Goal: Complete application form

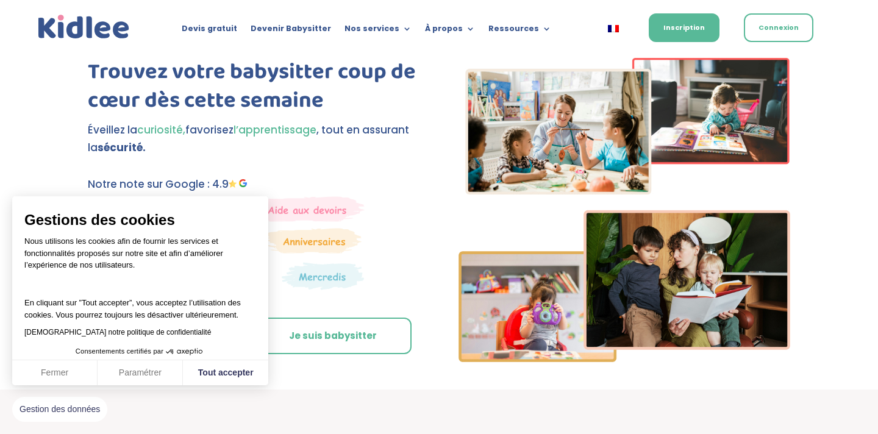
scroll to position [74, 0]
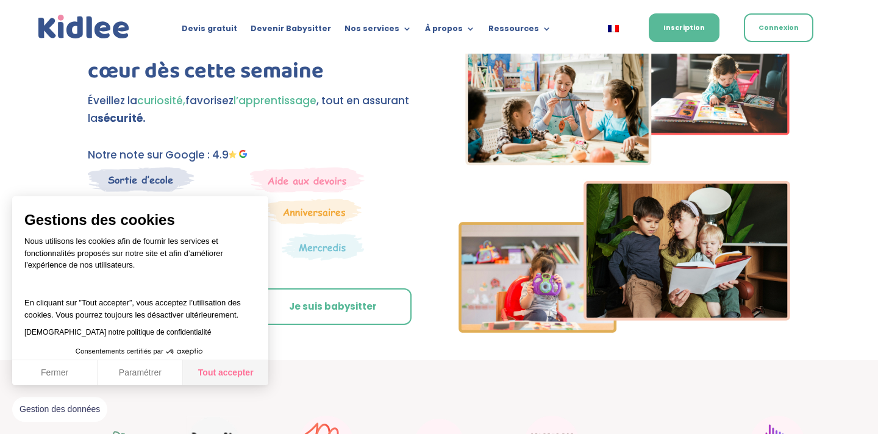
click at [229, 374] on button "Tout accepter" at bounding box center [225, 373] width 85 height 26
checkbox input "true"
click at [230, 377] on div "Gestions des cookies Nous utilisons les cookies afin de fournir les services et…" at bounding box center [140, 290] width 256 height 189
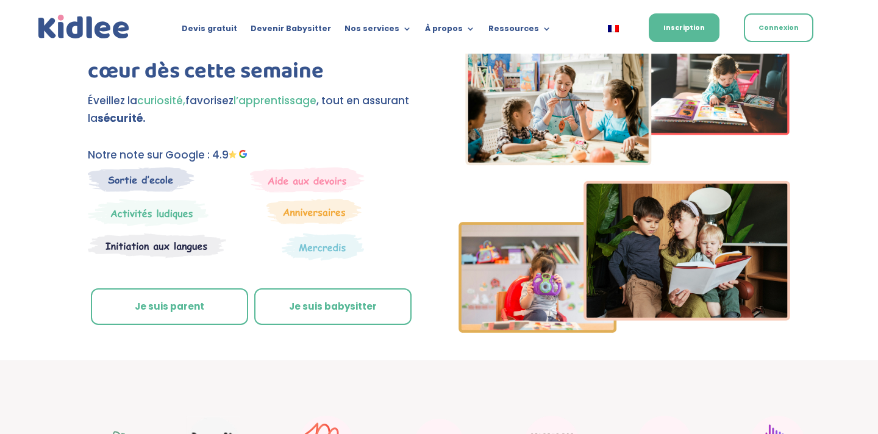
click at [182, 305] on link "Je suis parent" at bounding box center [169, 306] width 157 height 37
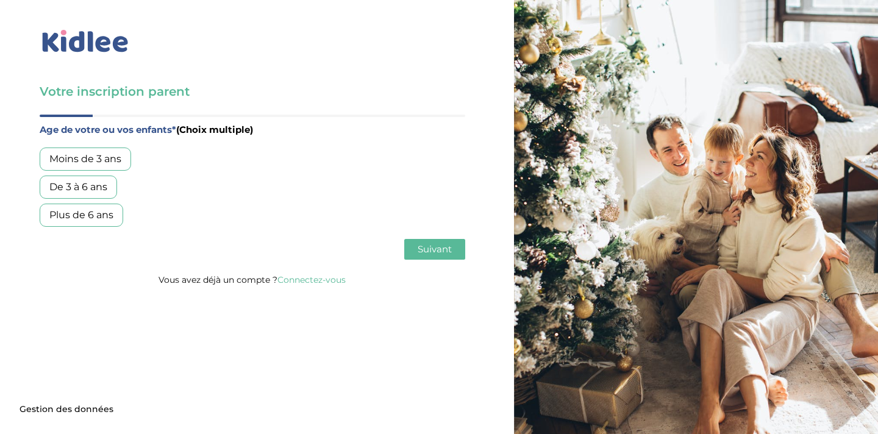
click at [89, 154] on div "Moins de 3 ans" at bounding box center [85, 159] width 91 height 23
click at [90, 157] on div "Moins de 3 ans" at bounding box center [85, 159] width 91 height 23
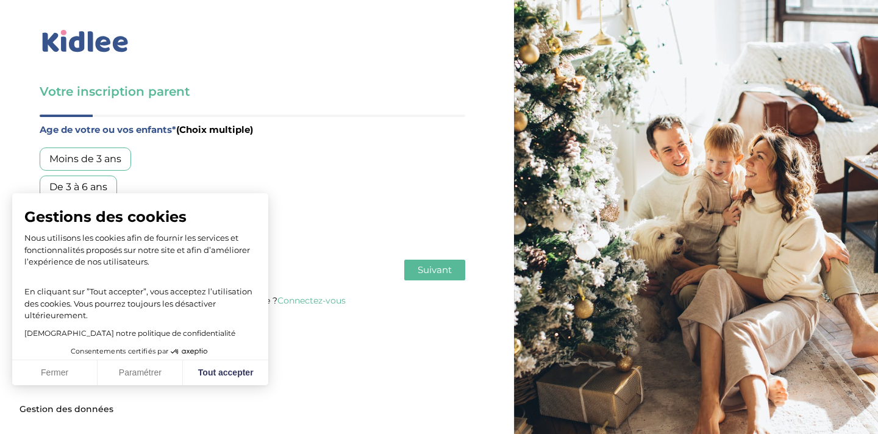
click at [111, 157] on div "Moins de 3 ans" at bounding box center [85, 159] width 91 height 23
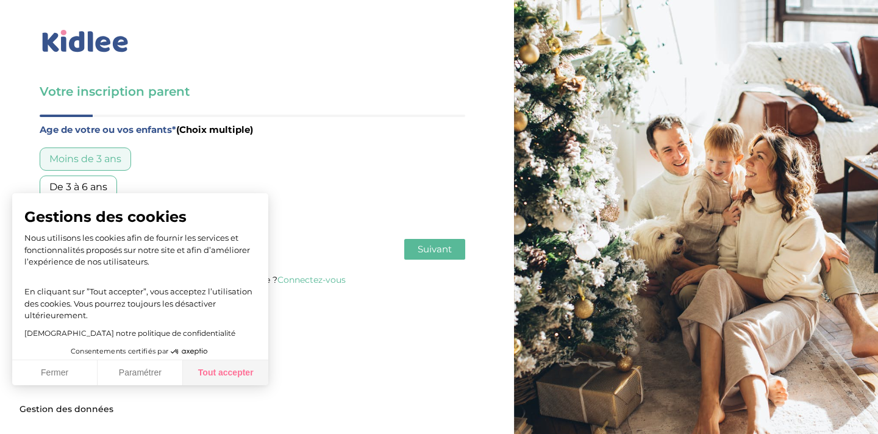
click at [229, 371] on button "Tout accepter" at bounding box center [225, 373] width 85 height 26
checkbox input "true"
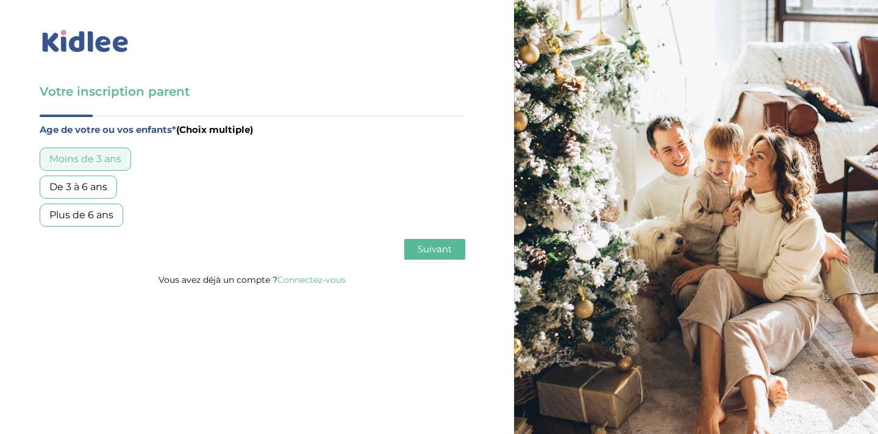
click at [430, 254] on span "Suivant" at bounding box center [435, 249] width 34 height 12
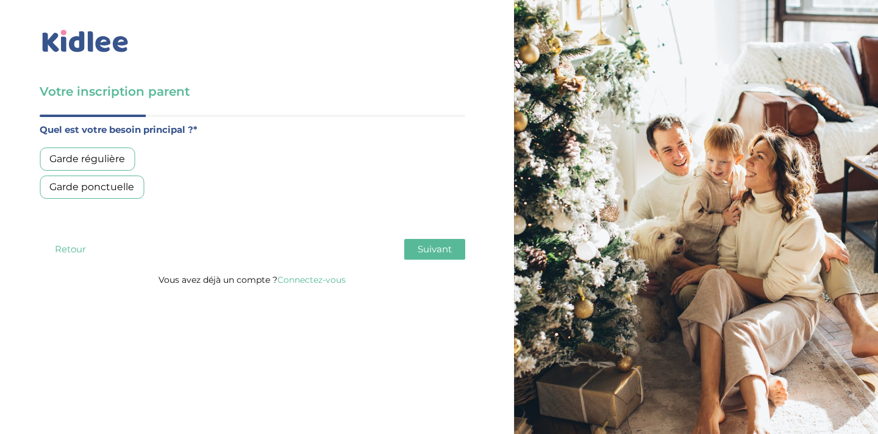
click at [101, 159] on div "Garde régulière" at bounding box center [87, 159] width 95 height 23
click at [437, 247] on span "Suivant" at bounding box center [435, 249] width 34 height 12
click at [104, 212] on div "Plus de 50h/mois" at bounding box center [91, 215] width 103 height 23
click at [415, 245] on button "Suivant" at bounding box center [434, 249] width 61 height 21
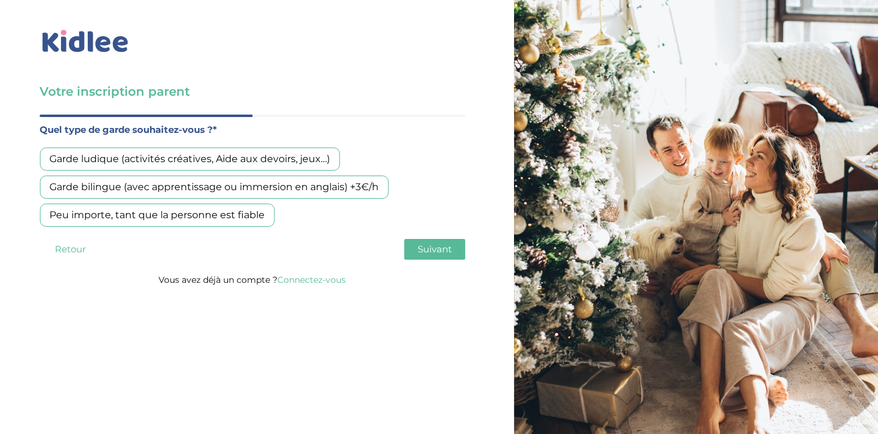
click at [125, 210] on div "Peu importe, tant que la personne est fiable" at bounding box center [157, 215] width 235 height 23
click at [430, 251] on span "Suivant" at bounding box center [435, 249] width 34 height 12
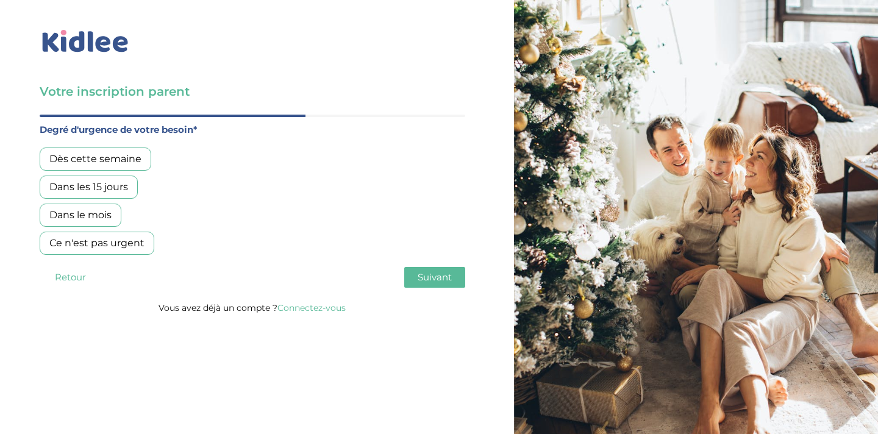
click at [115, 244] on div "Ce n'est pas urgent" at bounding box center [97, 243] width 115 height 23
click at [454, 280] on button "Suivant" at bounding box center [434, 277] width 61 height 21
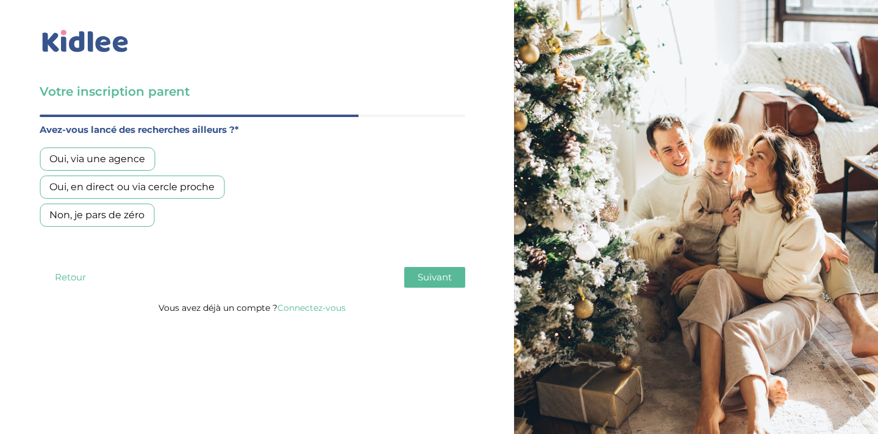
click at [105, 221] on div "Non, je pars de zéro" at bounding box center [97, 215] width 115 height 23
click at [418, 277] on span "Suivant" at bounding box center [435, 277] width 34 height 12
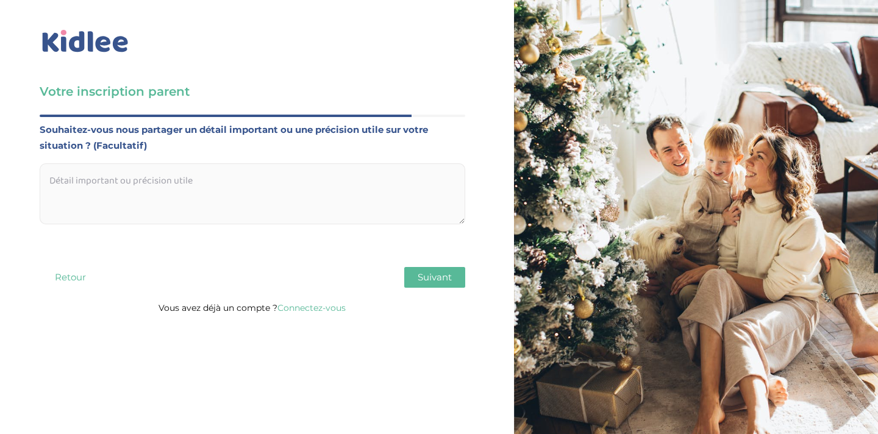
click at [57, 32] on img at bounding box center [85, 41] width 91 height 28
